Goal: Contribute content: Add original content to the website for others to see

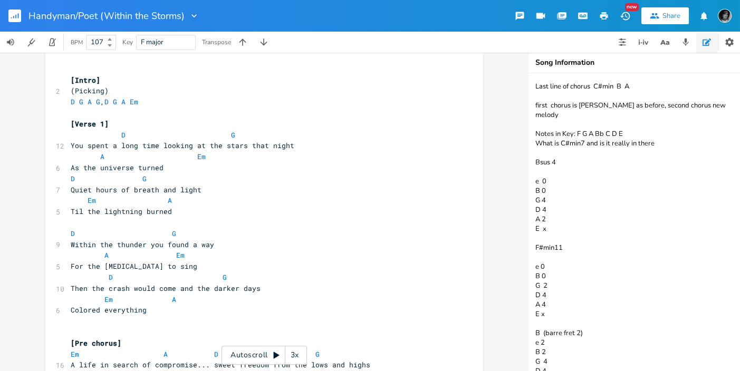
scroll to position [94, 0]
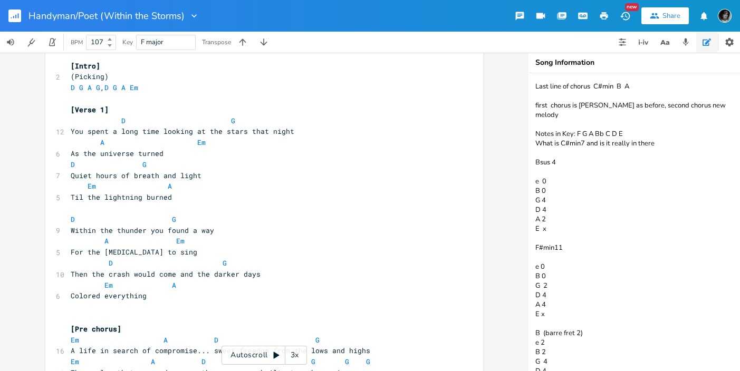
drag, startPoint x: 518, startPoint y: 82, endPoint x: 522, endPoint y: 75, distance: 7.8
click at [522, 75] on div "[Outro] D G A G, D G A D x 8 Handyman/Poet (Within the Storms) 11 Lyrics by [PE…" at bounding box center [264, 212] width 528 height 318
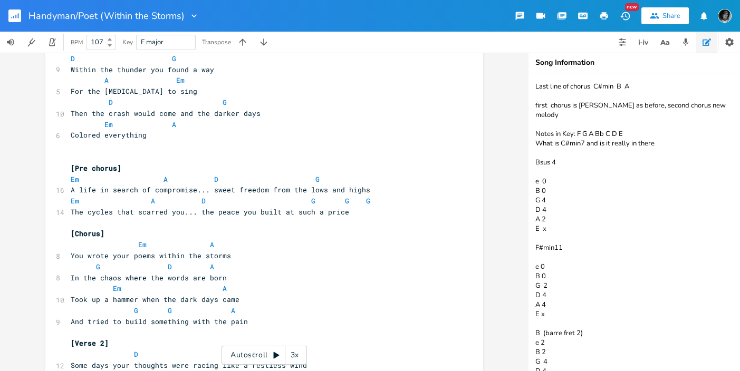
scroll to position [279, 0]
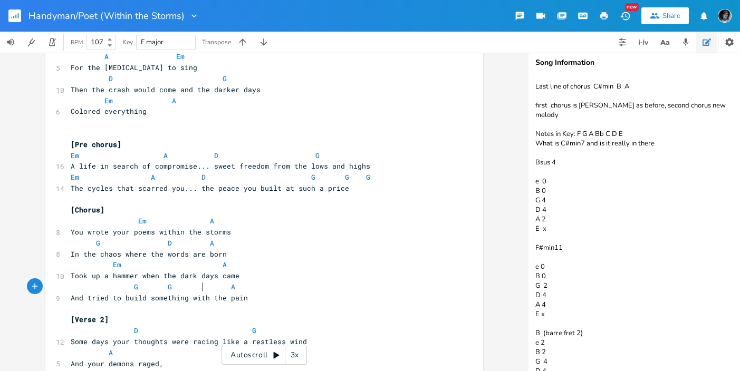
click at [199, 286] on span "G G A" at bounding box center [153, 286] width 165 height 9
type textarea "a"
click at [217, 295] on li "A" at bounding box center [216, 298] width 32 height 11
click at [217, 295] on span "And tried to build something with the pain" at bounding box center [159, 297] width 177 height 9
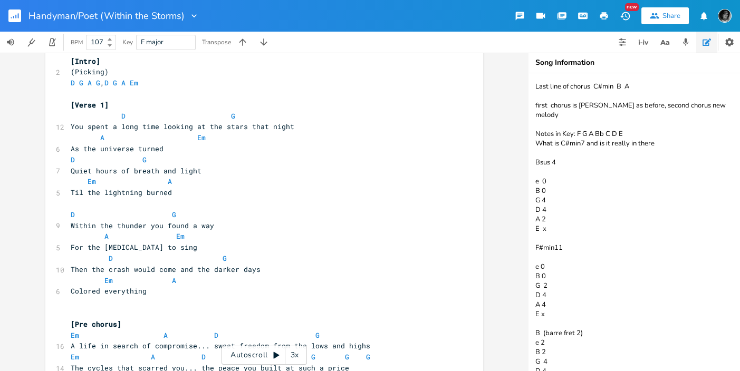
scroll to position [90, 0]
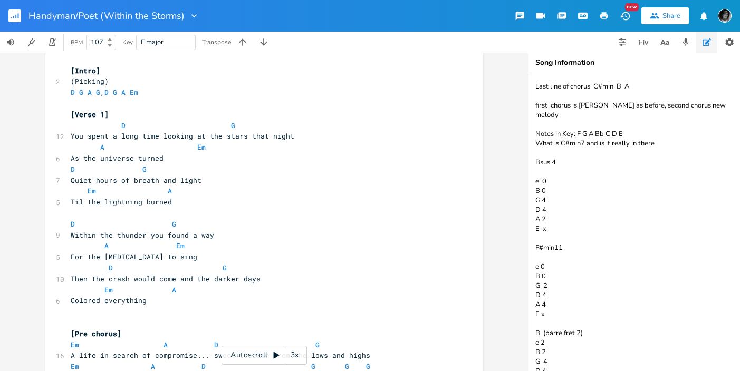
click at [294, 354] on div "3x" at bounding box center [294, 355] width 19 height 19
click at [294, 354] on div "4x" at bounding box center [294, 355] width 19 height 19
click at [294, 354] on div "5x" at bounding box center [294, 355] width 19 height 19
click at [294, 354] on div "1x" at bounding box center [294, 355] width 19 height 19
click at [260, 353] on div "Autoscroll 2x" at bounding box center [263, 355] width 85 height 19
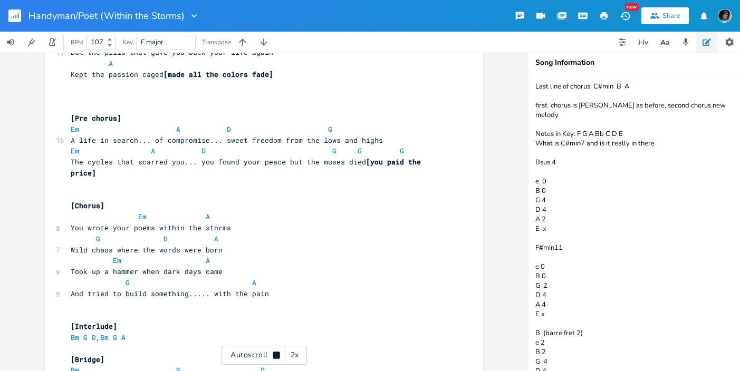
scroll to position [0, 0]
click at [182, 285] on span "G A" at bounding box center [168, 281] width 194 height 9
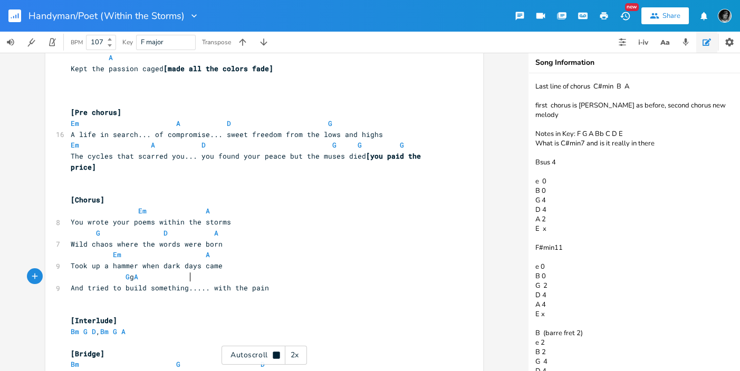
scroll to position [0, 3]
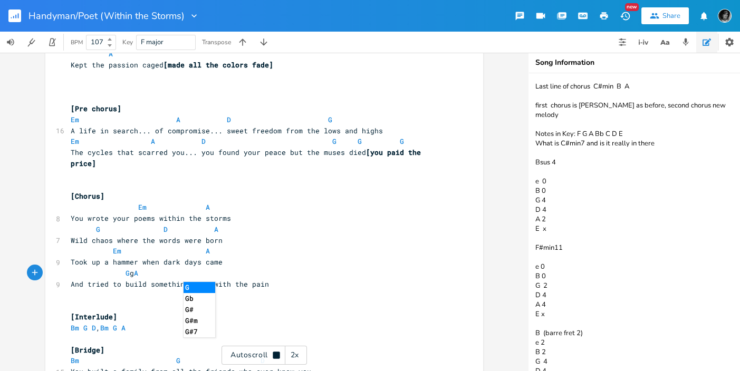
type textarea "g"
click at [185, 286] on li "G" at bounding box center [199, 287] width 32 height 11
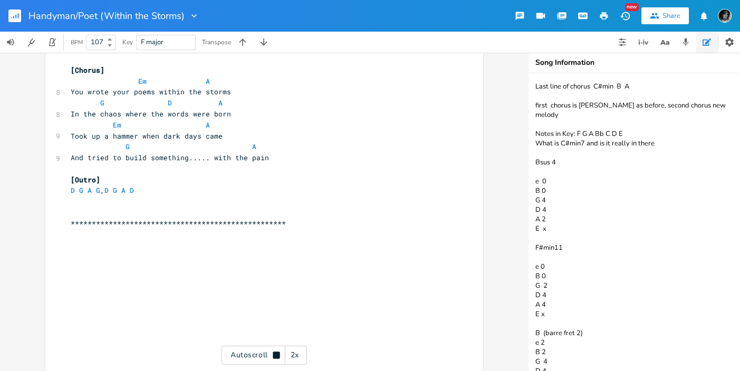
scroll to position [1000, 0]
